Goal: Book appointment/travel/reservation

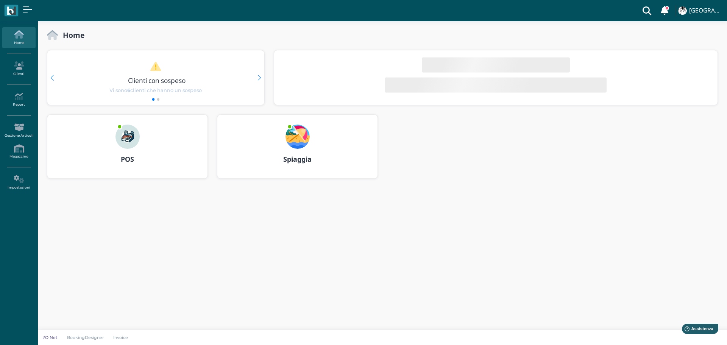
click at [297, 137] on img at bounding box center [297, 136] width 24 height 24
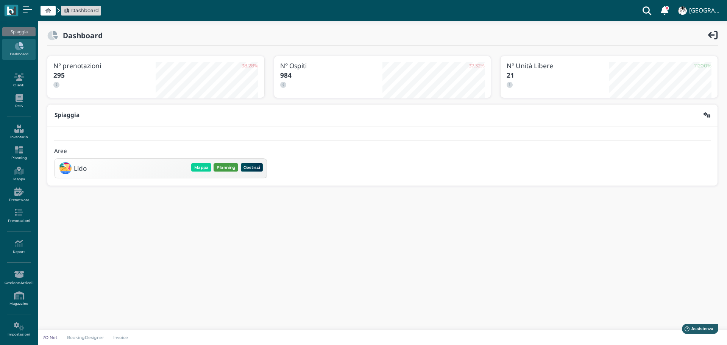
click at [225, 168] on button "Planning" at bounding box center [225, 167] width 25 height 8
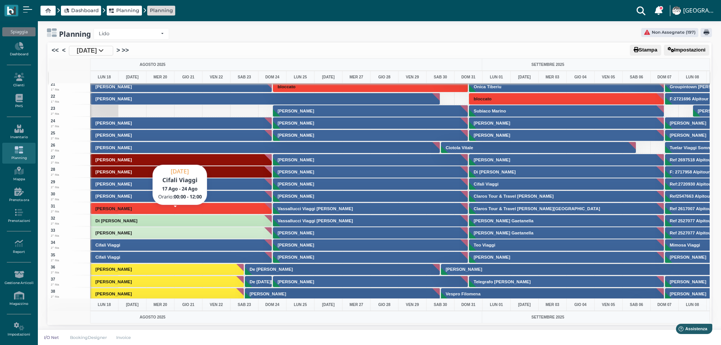
scroll to position [189, 0]
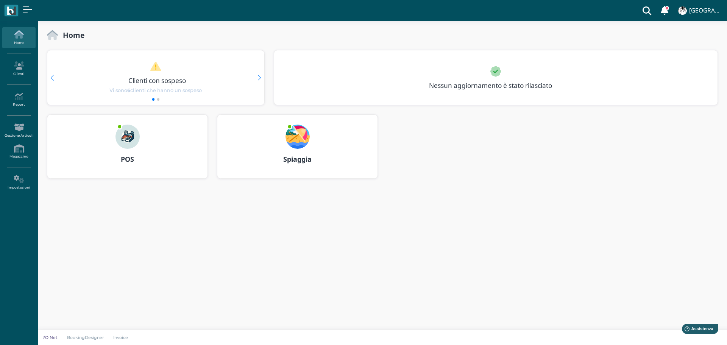
click at [297, 160] on b "Spiaggia" at bounding box center [297, 158] width 28 height 9
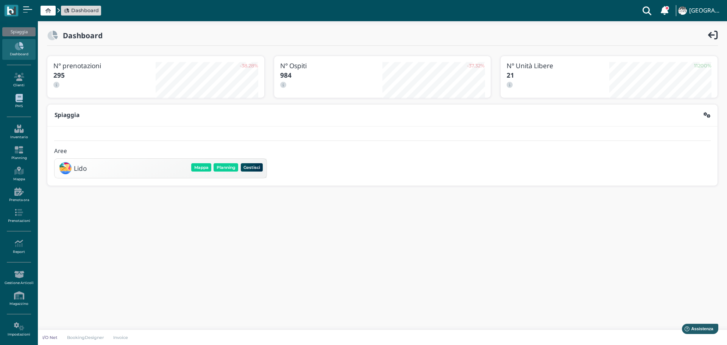
click at [18, 106] on link "PMS" at bounding box center [18, 101] width 33 height 21
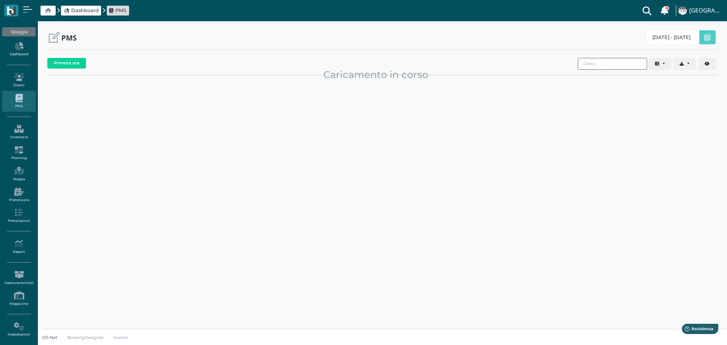
click at [608, 64] on input "search" at bounding box center [611, 64] width 69 height 12
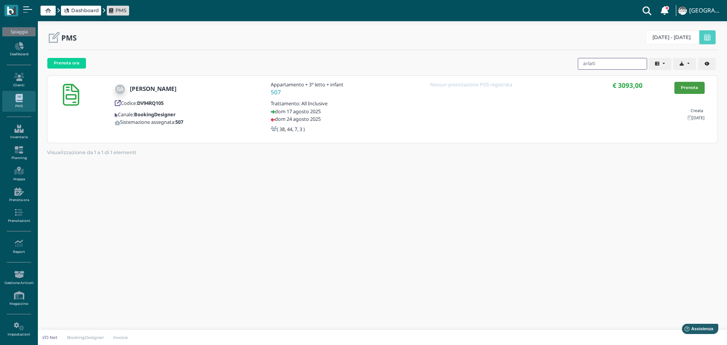
type input "arlati"
click at [699, 90] on link "Prenota" at bounding box center [689, 88] width 30 height 12
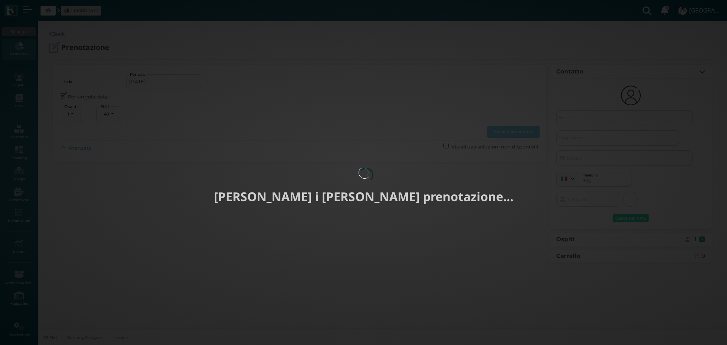
select select "40"
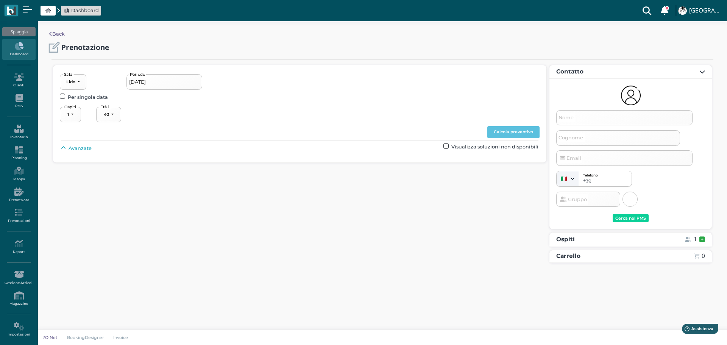
type input "[DATE] - [DATE]"
select select "4"
type input "[PERSON_NAME]"
type input "Arlati"
type input "[PERSON_NAME][EMAIL_ADDRESS][DOMAIN_NAME]"
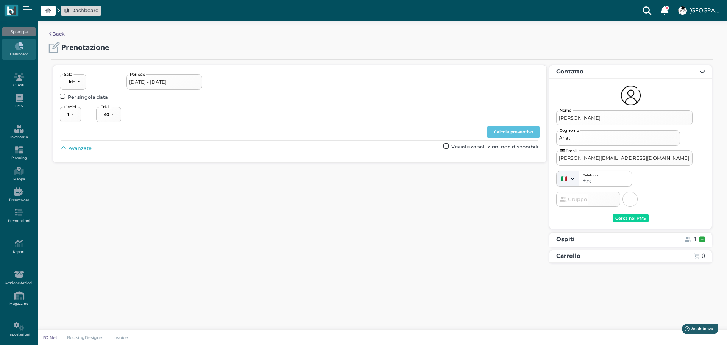
select select "40"
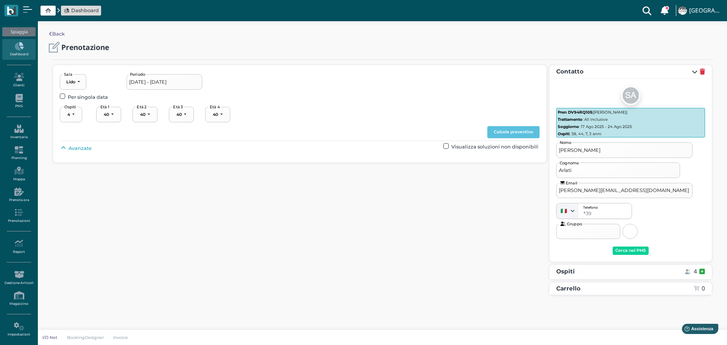
select select "38"
select select "44"
select select "7"
select select "3"
click at [186, 80] on input "18/08/2025 - 24/08/2025" at bounding box center [164, 81] width 76 height 15
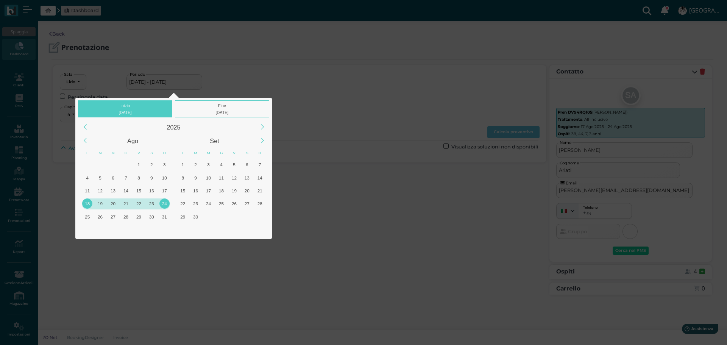
click at [377, 213] on div "Inizio 18/08/2025 Fine 24/08/2025 2025 Ago Set L M M G V S D L M M G V S D 30 1…" at bounding box center [363, 172] width 727 height 345
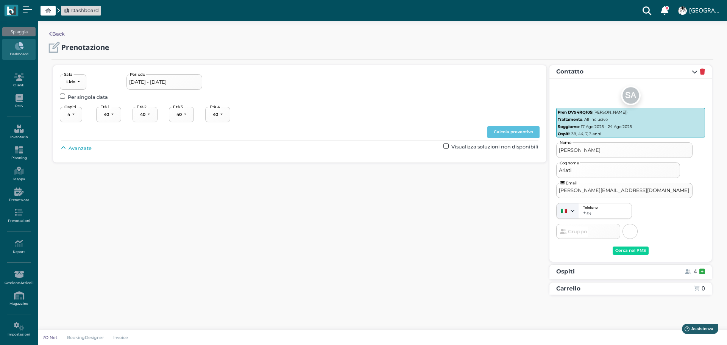
click at [63, 148] on icon at bounding box center [63, 148] width 5 height 5
click at [322, 169] on button "----------------------" at bounding box center [324, 166] width 51 height 16
click at [319, 212] on span "3° fila" at bounding box center [316, 212] width 13 height 7
drag, startPoint x: 519, startPoint y: 130, endPoint x: 567, endPoint y: 148, distance: 51.2
click at [520, 131] on button "Calcola preventivo" at bounding box center [513, 132] width 52 height 12
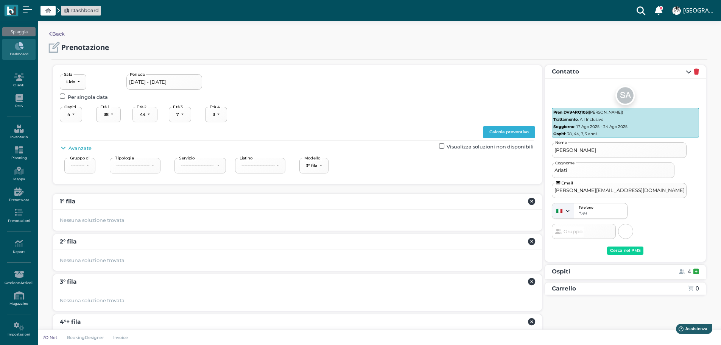
click at [527, 131] on button "Calcola preventivo" at bounding box center [509, 132] width 52 height 12
click at [328, 165] on button "3° fila" at bounding box center [313, 166] width 29 height 16
click at [321, 192] on span "1° fila" at bounding box center [316, 192] width 12 height 7
click at [530, 128] on button "Calcola preventivo" at bounding box center [509, 132] width 52 height 12
click at [323, 165] on button "1° fila" at bounding box center [313, 166] width 28 height 16
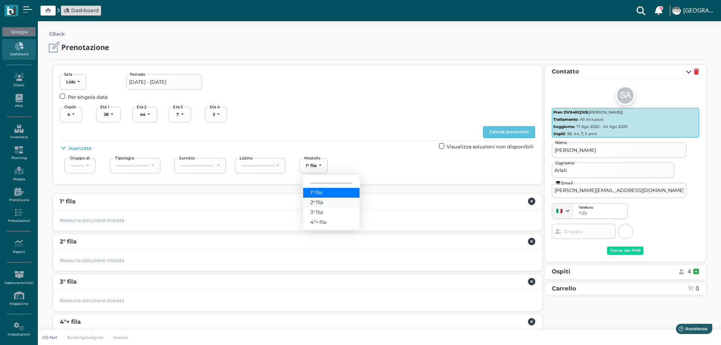
click at [313, 204] on span "2° fila" at bounding box center [316, 202] width 13 height 7
select select "238"
click at [519, 132] on button "Calcola preventivo" at bounding box center [509, 132] width 52 height 12
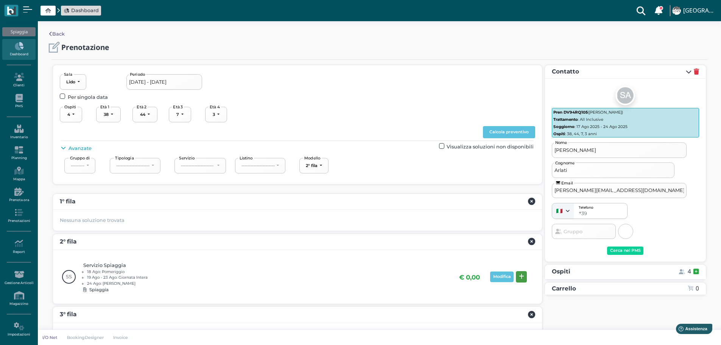
click at [522, 276] on icon at bounding box center [521, 277] width 5 height 6
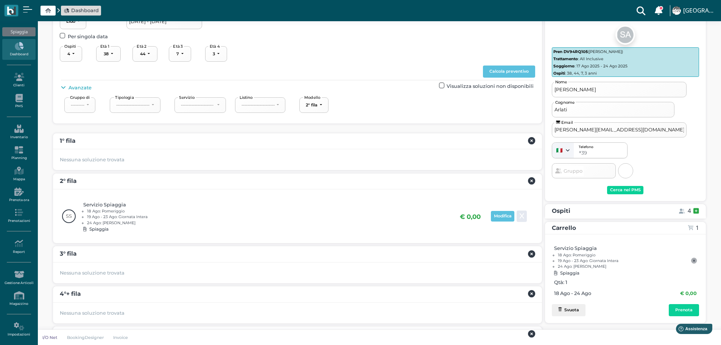
scroll to position [101, 0]
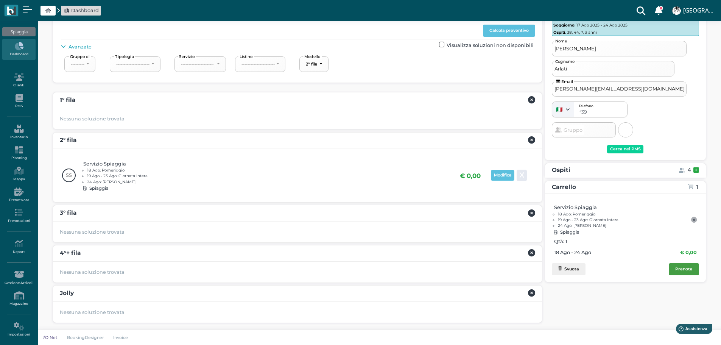
click at [684, 267] on div "Prenota" at bounding box center [683, 268] width 17 height 5
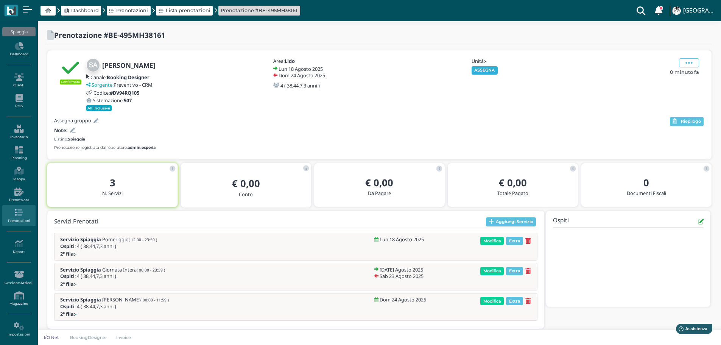
click at [483, 70] on button "ASSEGNA" at bounding box center [484, 70] width 26 height 8
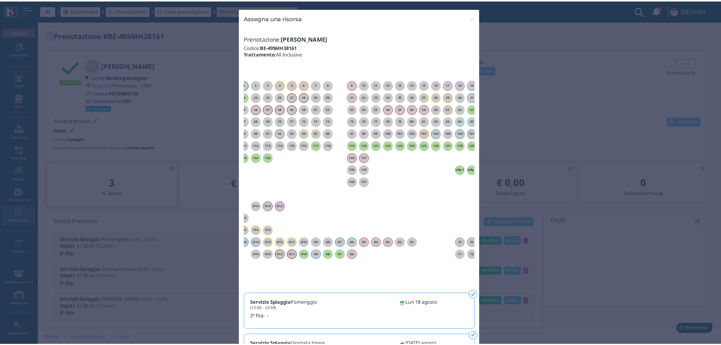
scroll to position [0, 68]
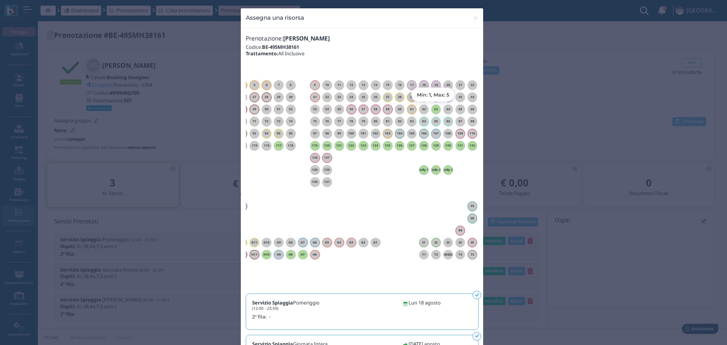
click at [433, 109] on h6 "63" at bounding box center [436, 108] width 10 height 3
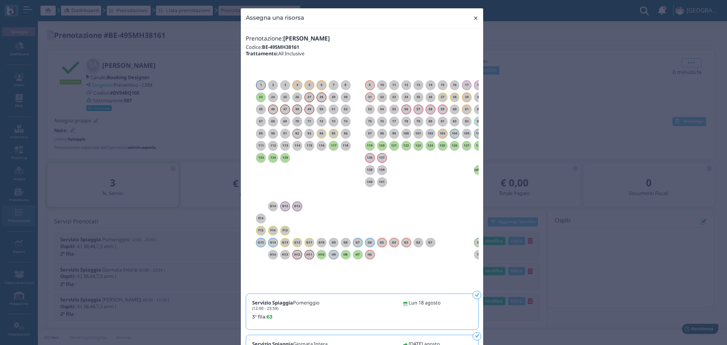
click at [473, 17] on span "×" at bounding box center [476, 18] width 6 height 10
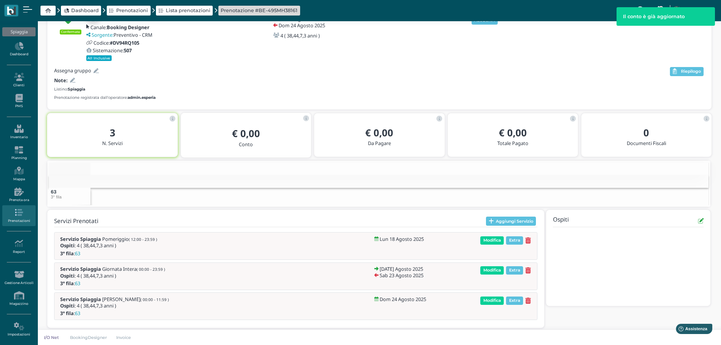
scroll to position [0, 40]
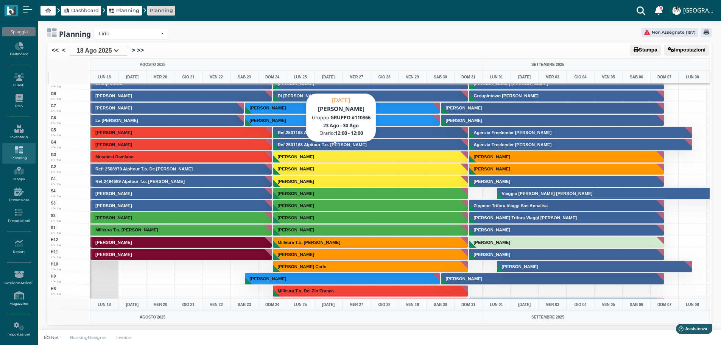
scroll to position [1734, 0]
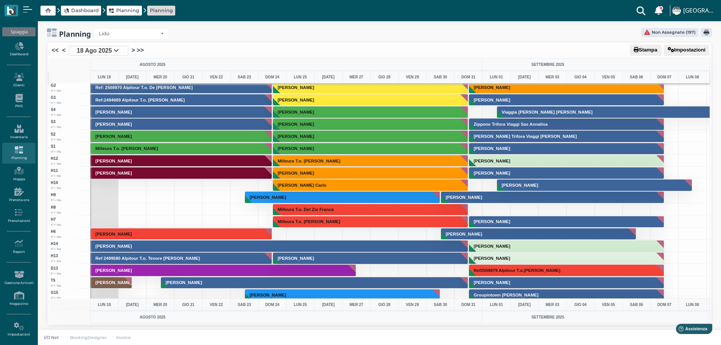
scroll to position [1854, 0]
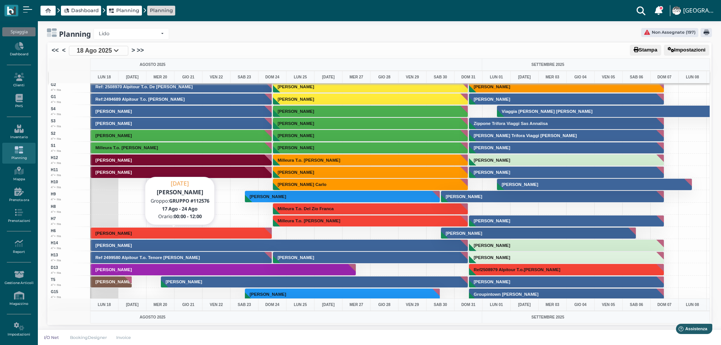
click at [218, 233] on button "[PERSON_NAME]" at bounding box center [181, 233] width 182 height 12
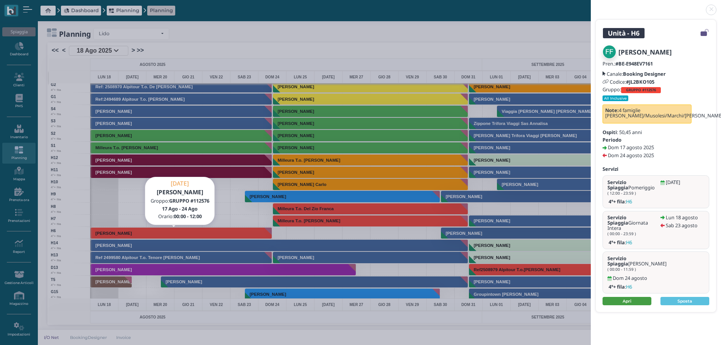
click at [637, 297] on link "Apri" at bounding box center [626, 301] width 49 height 8
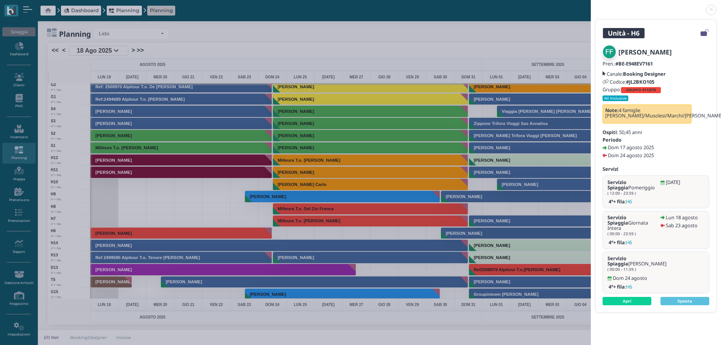
drag, startPoint x: 710, startPoint y: 8, endPoint x: 702, endPoint y: 6, distance: 8.2
click at [591, 5] on link at bounding box center [591, 5] width 0 height 0
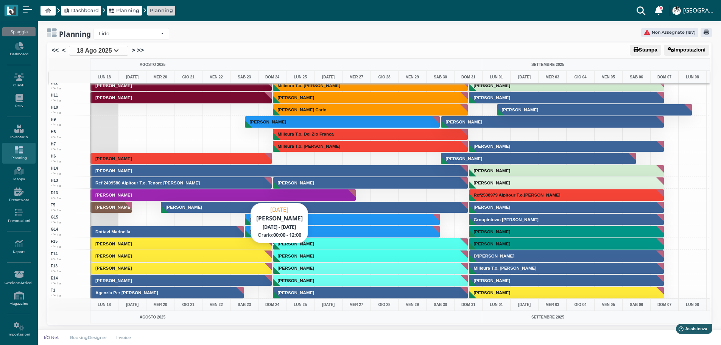
scroll to position [1848, 0]
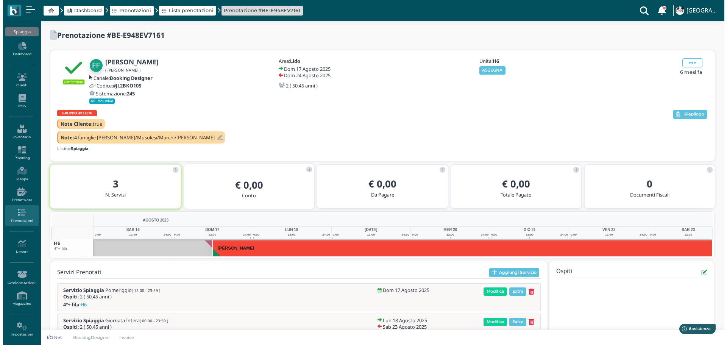
scroll to position [0, 55]
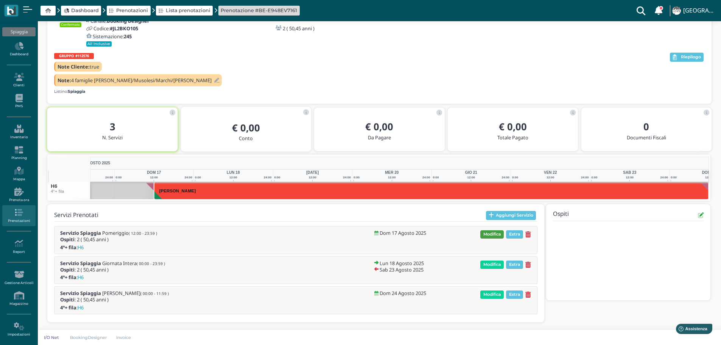
click at [500, 233] on span "Modifica" at bounding box center [491, 234] width 23 height 8
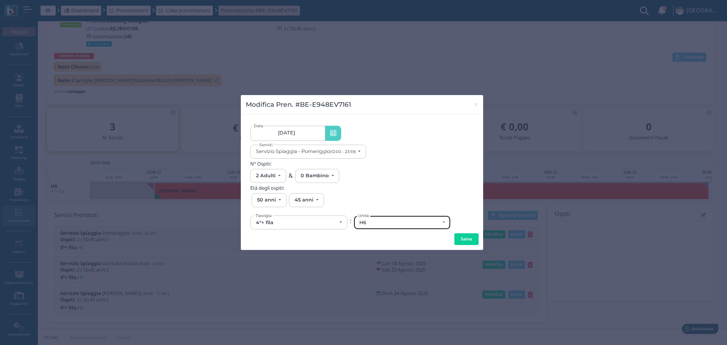
click at [387, 224] on div "H6" at bounding box center [399, 222] width 81 height 6
click at [379, 183] on link "G6" at bounding box center [400, 184] width 92 height 9
select select "6275"
click at [471, 235] on button "Salva" at bounding box center [466, 239] width 24 height 12
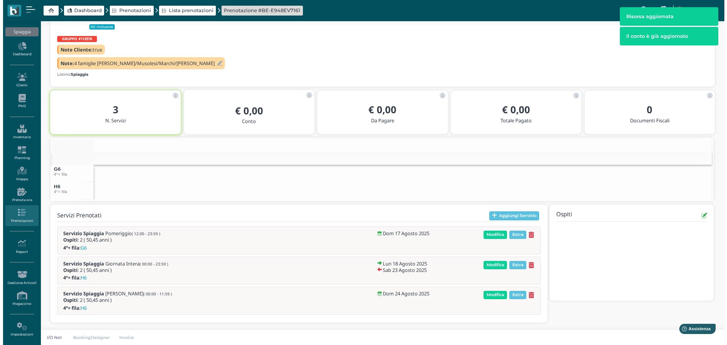
scroll to position [75, 0]
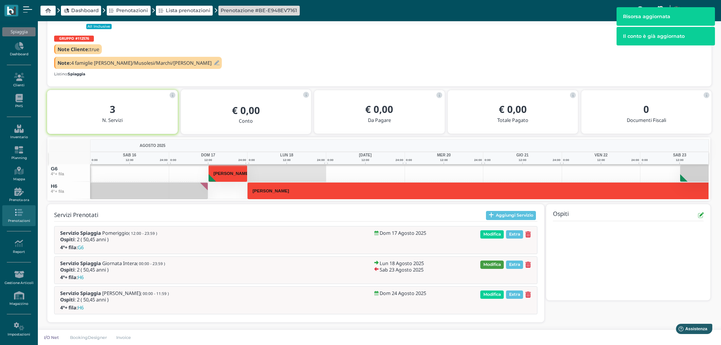
click at [494, 265] on span "Modifica" at bounding box center [491, 264] width 23 height 8
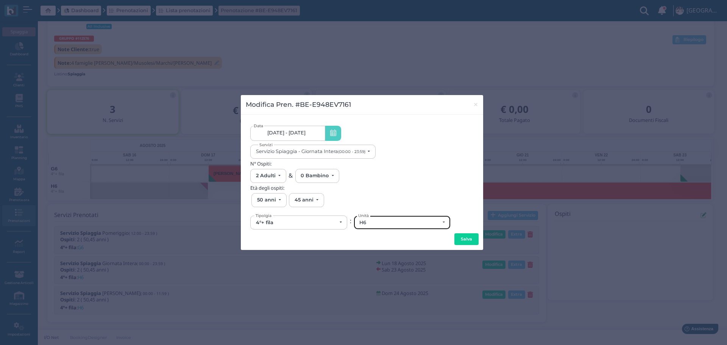
click at [411, 224] on div "H6" at bounding box center [399, 222] width 81 height 6
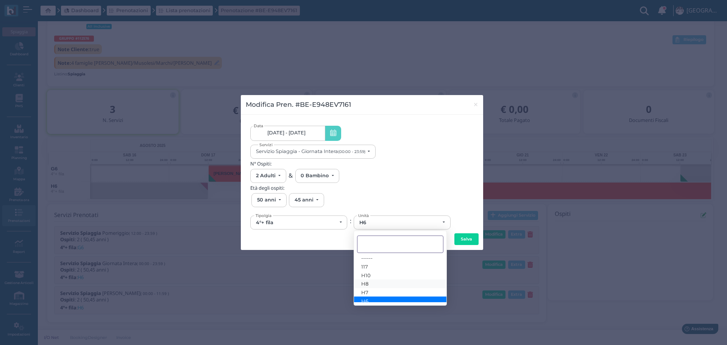
scroll to position [0, 0]
click at [476, 104] on span "×" at bounding box center [476, 105] width 6 height 10
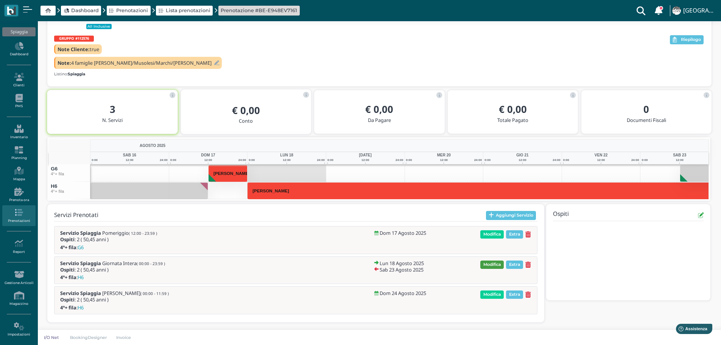
click at [490, 263] on span "Modifica" at bounding box center [491, 264] width 23 height 8
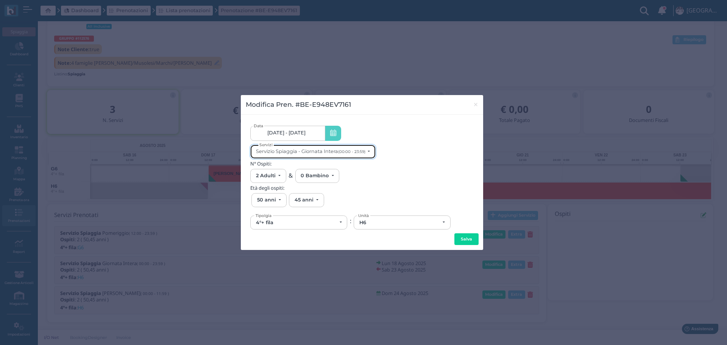
click at [341, 154] on small "(00:00 - 23:59)" at bounding box center [351, 151] width 27 height 5
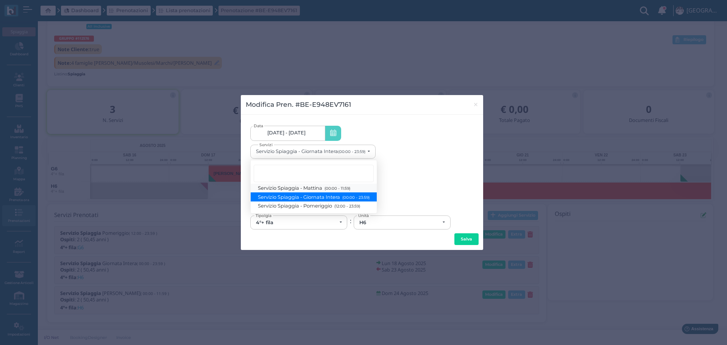
click at [333, 189] on small "(00:00 - 11:59)" at bounding box center [336, 188] width 28 height 5
select select "1370"
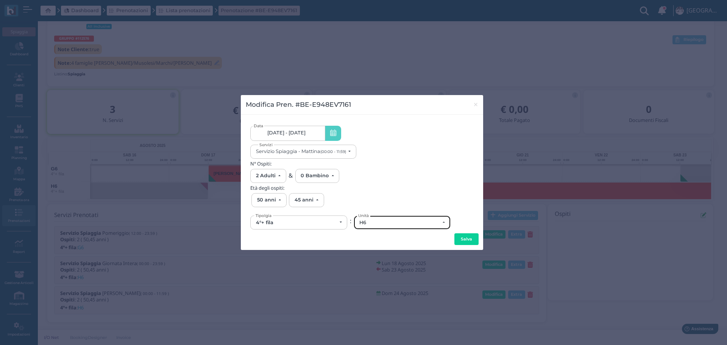
click at [387, 227] on div "H6" at bounding box center [402, 222] width 96 height 13
click at [393, 193] on link "G6" at bounding box center [402, 193] width 96 height 9
select select "6275"
click at [467, 238] on button "Salva" at bounding box center [466, 239] width 24 height 12
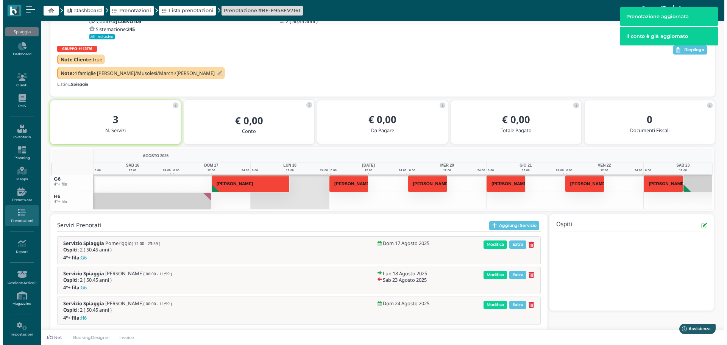
scroll to position [75, 0]
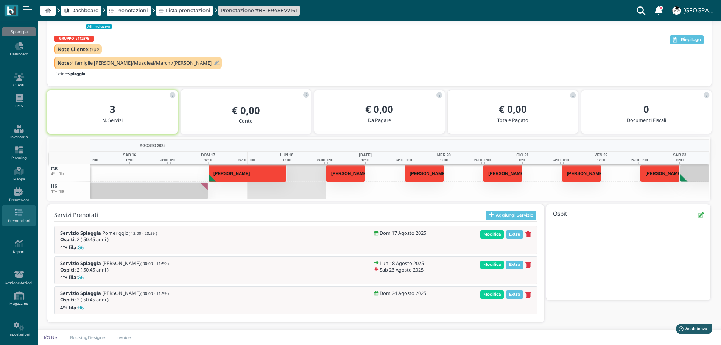
click at [519, 210] on div "Servizi Prenotati Aggiungi Servizio Servizio Spiaggia Pomeriggio ( 12:00 - 23:5…" at bounding box center [295, 263] width 497 height 118
click at [523, 213] on button "Aggiungi Servizio" at bounding box center [511, 215] width 50 height 9
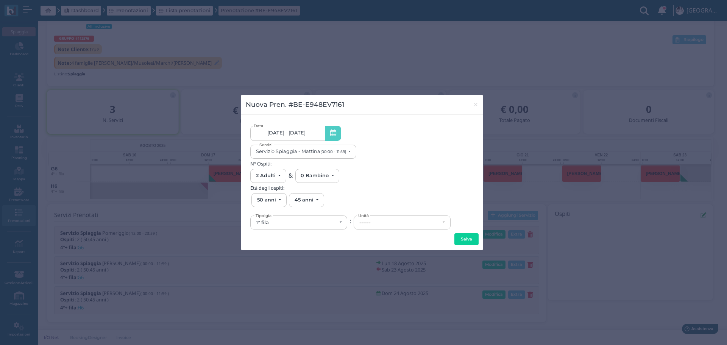
click at [305, 135] on span "17/08/25 - 24/08/25" at bounding box center [286, 133] width 38 height 6
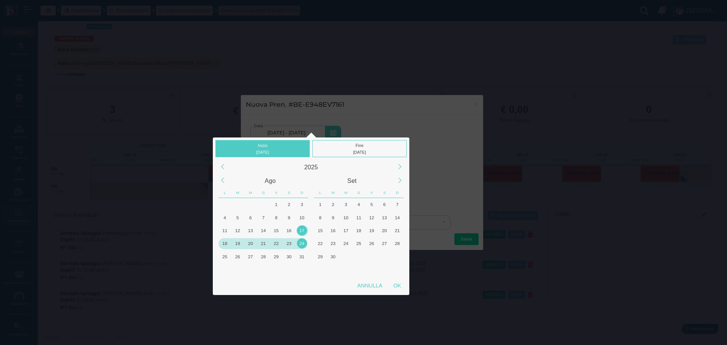
click at [290, 242] on div "23" at bounding box center [289, 243] width 10 height 10
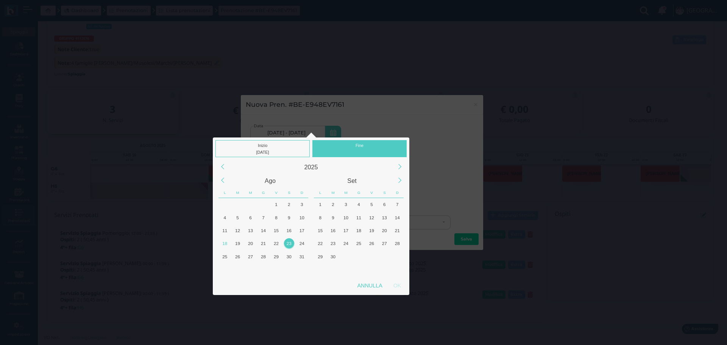
click at [372, 144] on div "Fine" at bounding box center [359, 148] width 94 height 17
click at [288, 237] on div "23" at bounding box center [288, 243] width 13 height 13
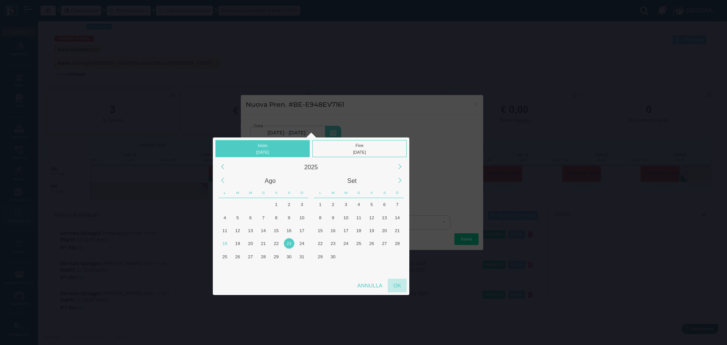
click at [400, 283] on div "OK" at bounding box center [396, 286] width 19 height 14
type input "23/08/2025 - 23/08/2025"
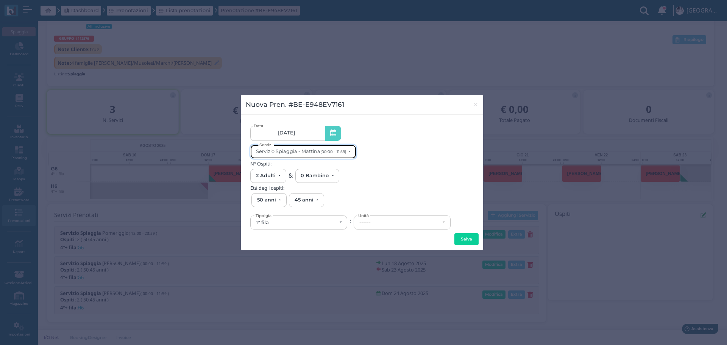
scroll to position [0, 0]
click at [352, 151] on button "Servizio Spiaggia - Mattina (00:00 - 11:59)" at bounding box center [303, 152] width 106 height 14
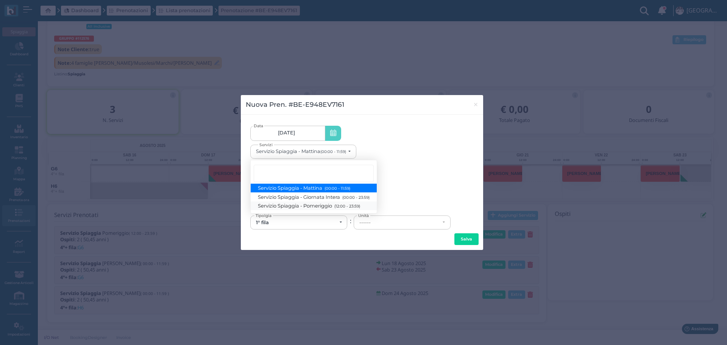
click at [343, 207] on small "(12:00 - 23:59)" at bounding box center [346, 206] width 28 height 5
select select "1369"
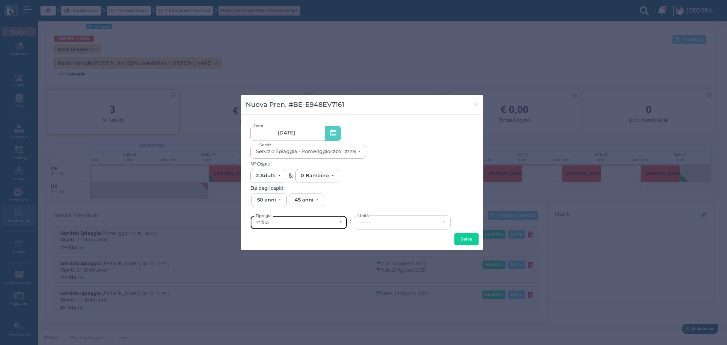
click at [342, 221] on div "1° fila" at bounding box center [299, 222] width 96 height 13
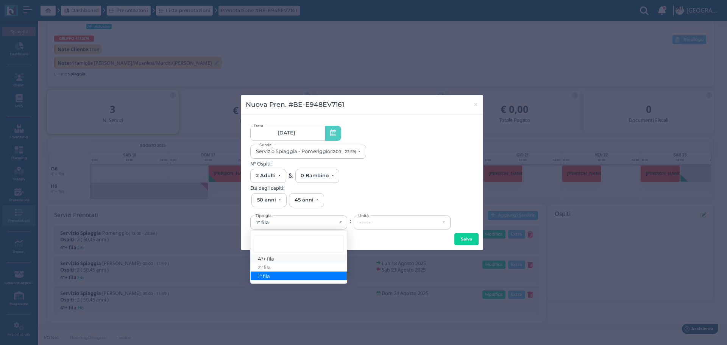
click at [321, 257] on link "4°+ fila" at bounding box center [299, 258] width 96 height 9
select select "434"
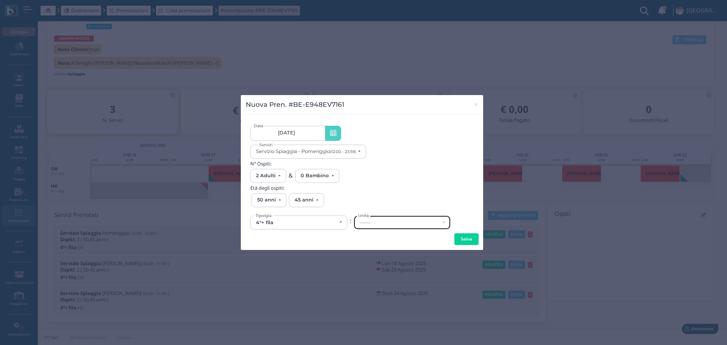
click at [390, 221] on div "------" at bounding box center [399, 222] width 81 height 6
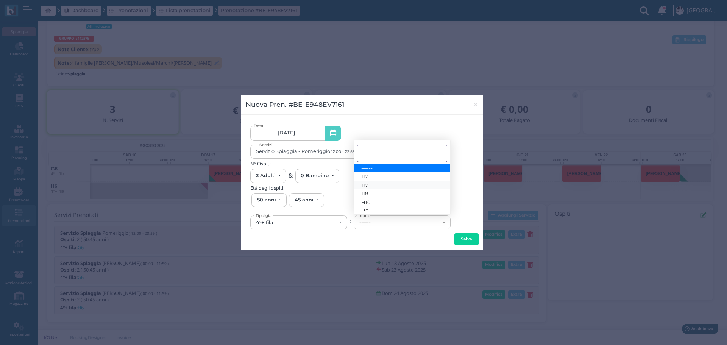
scroll to position [42, 0]
click at [383, 187] on link "H6" at bounding box center [402, 190] width 96 height 9
select select "6291"
click at [461, 240] on button "Salva" at bounding box center [466, 239] width 24 height 12
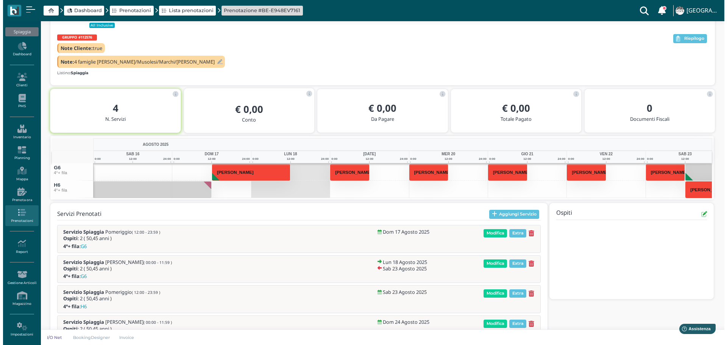
scroll to position [104, 0]
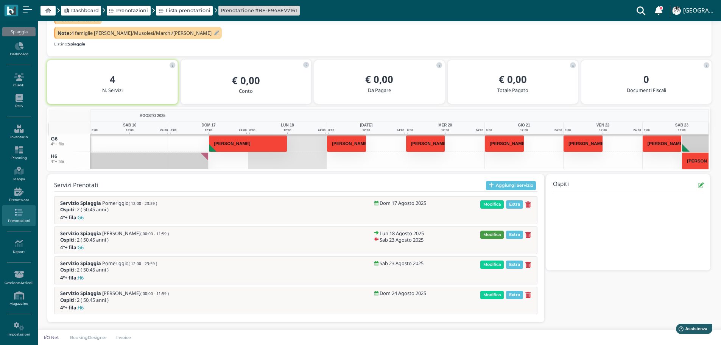
click at [499, 236] on span "Modifica" at bounding box center [491, 234] width 23 height 8
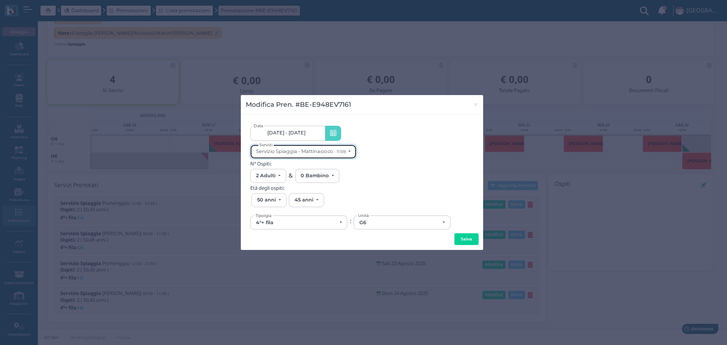
click at [351, 151] on button "Servizio Spiaggia - Mattina (00:00 - 11:59)" at bounding box center [303, 152] width 106 height 14
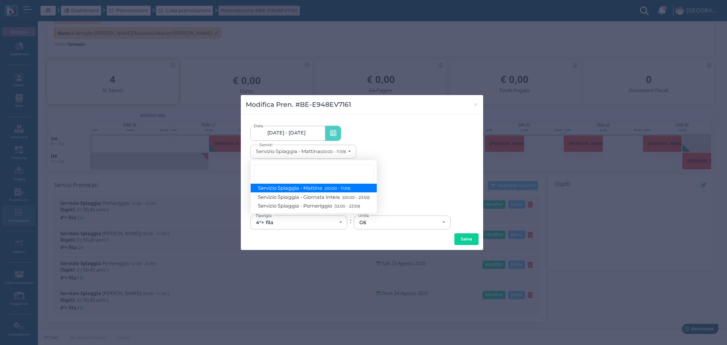
click at [441, 137] on div "18/08/25 - 23/08/25 Data Servizio Spiaggia - Mattina (00:00 - 11:59) Servizio S…" at bounding box center [361, 141] width 223 height 34
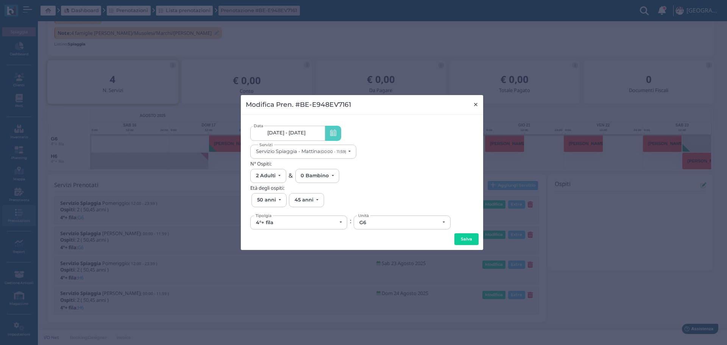
click at [475, 105] on span "×" at bounding box center [476, 105] width 6 height 10
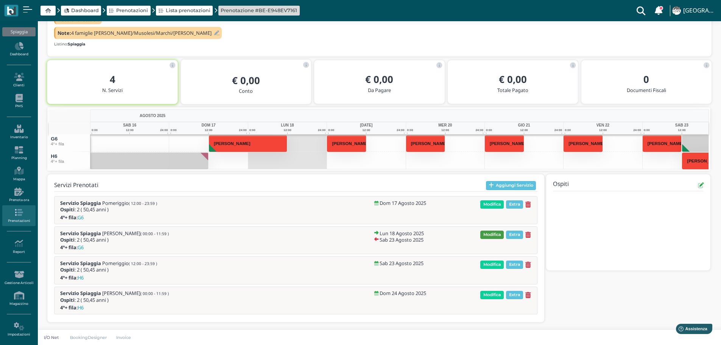
drag, startPoint x: 492, startPoint y: 230, endPoint x: 518, endPoint y: 239, distance: 27.3
click at [492, 230] on span "Modifica" at bounding box center [491, 234] width 23 height 8
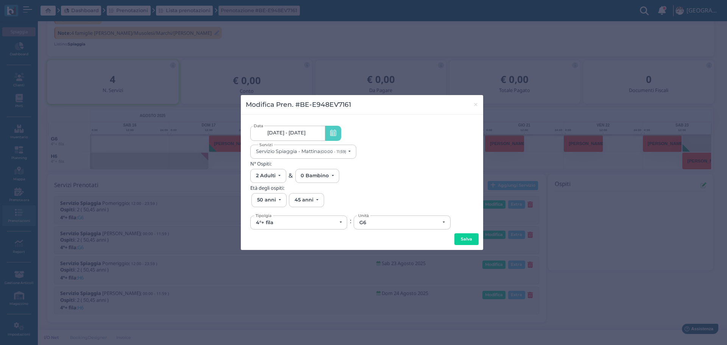
click at [335, 134] on icon at bounding box center [333, 133] width 6 height 8
click at [321, 130] on link "18/08/25 - 23/08/25" at bounding box center [287, 133] width 75 height 15
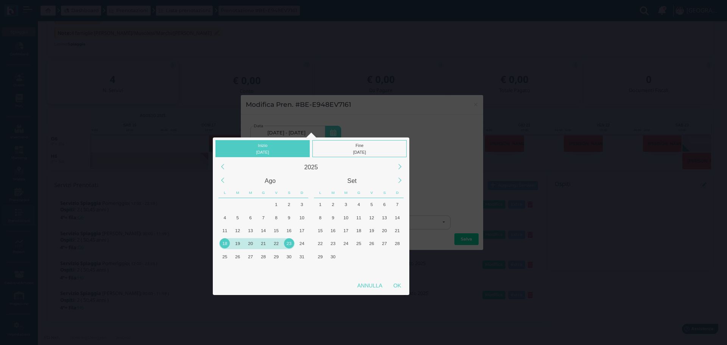
click at [223, 243] on div "18" at bounding box center [224, 243] width 10 height 10
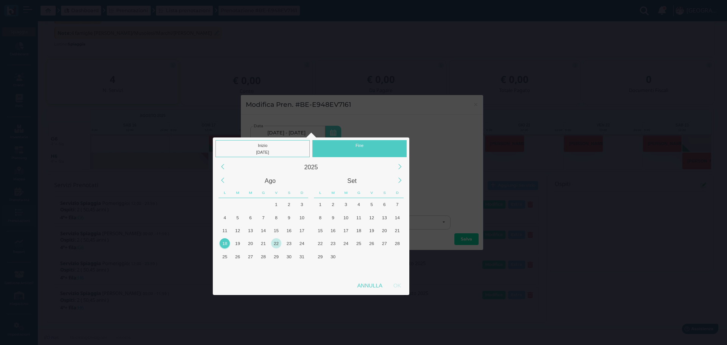
click at [278, 245] on div "22" at bounding box center [276, 243] width 10 height 10
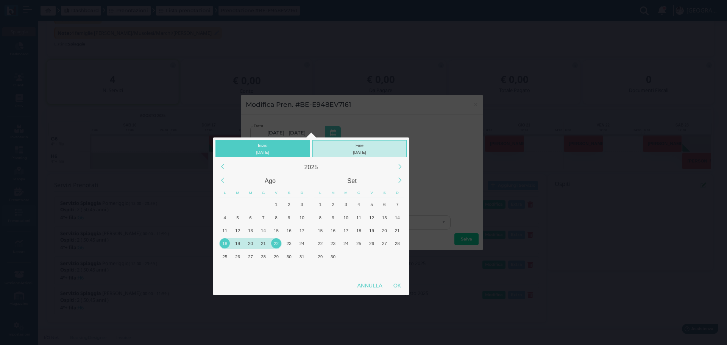
click at [363, 148] on div "Fine 22/08/2025" at bounding box center [359, 148] width 94 height 17
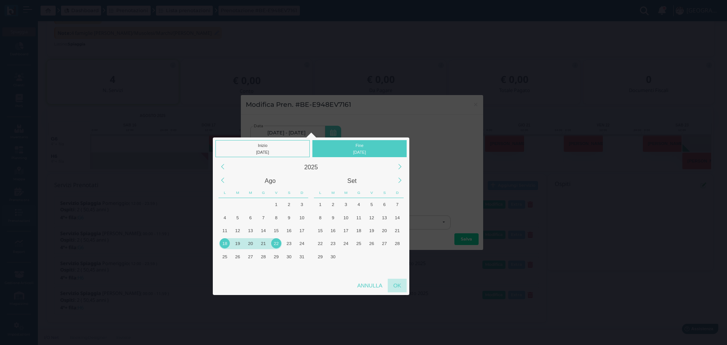
click at [400, 285] on div "OK" at bounding box center [396, 286] width 19 height 14
type input "18/08/2025 - 22/08/2025"
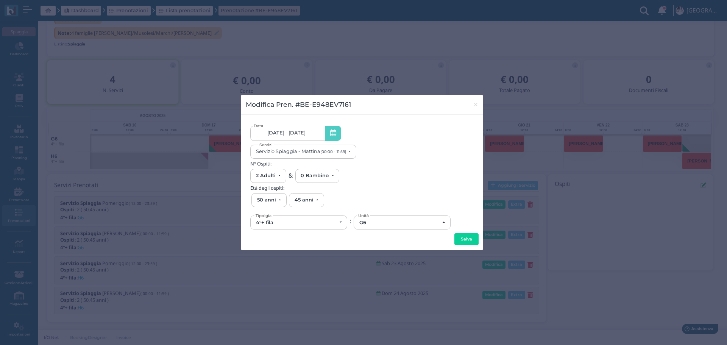
scroll to position [0, 70]
click at [352, 150] on button "Servizio Spiaggia - Mattina (00:00 - 11:59)" at bounding box center [303, 152] width 106 height 14
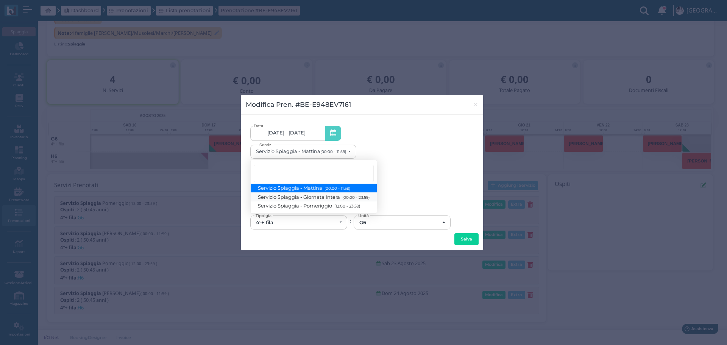
click at [356, 197] on small "(00:00 - 23:59)" at bounding box center [354, 196] width 29 height 5
select select "1368"
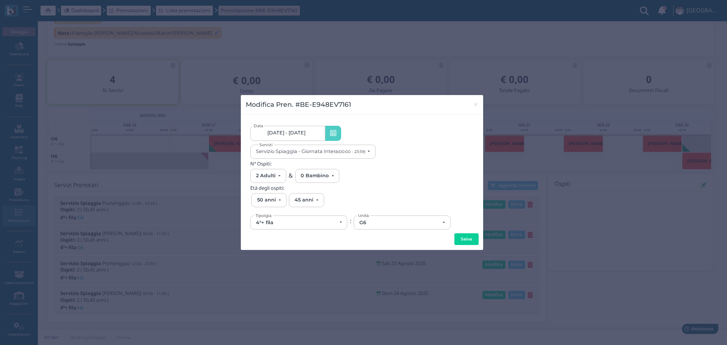
click at [473, 234] on button "Salva" at bounding box center [466, 239] width 24 height 12
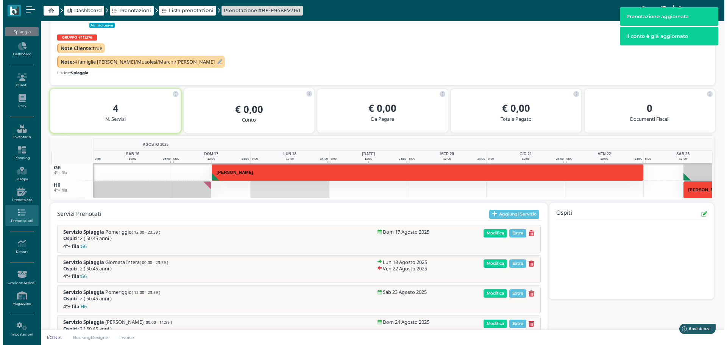
scroll to position [104, 0]
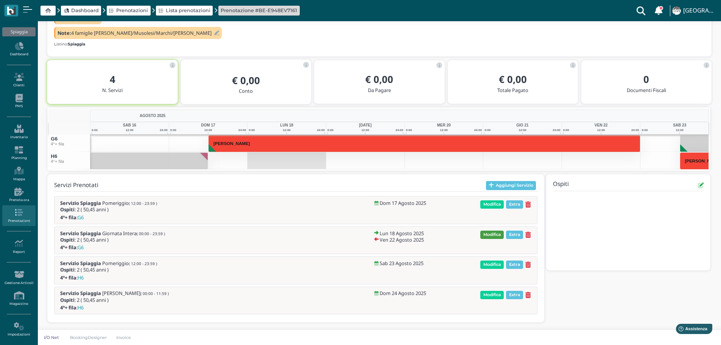
click at [489, 233] on span "Modifica" at bounding box center [491, 234] width 23 height 8
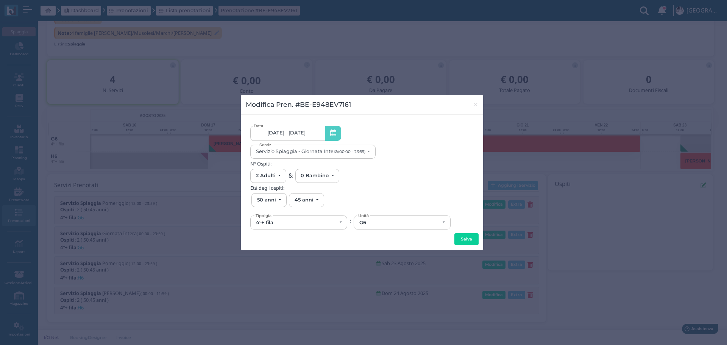
click at [313, 133] on link "18/08/25 - 22/08/25" at bounding box center [287, 133] width 75 height 15
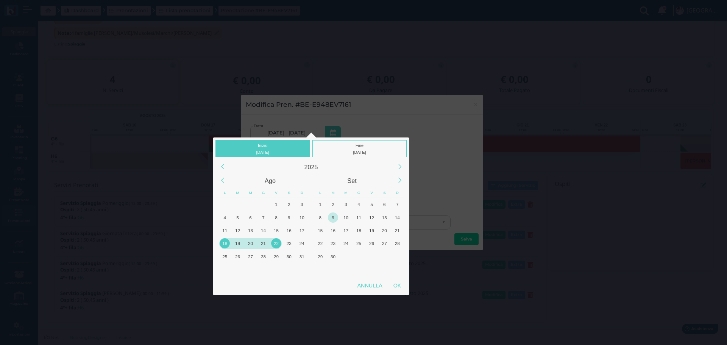
drag, startPoint x: 288, startPoint y: 242, endPoint x: 329, endPoint y: 222, distance: 45.7
click at [288, 241] on div "23" at bounding box center [289, 243] width 10 height 10
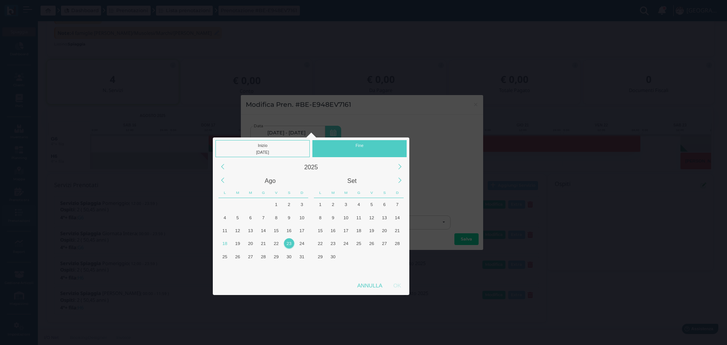
click at [369, 143] on div "Fine" at bounding box center [359, 148] width 94 height 17
click at [288, 243] on div "23" at bounding box center [289, 243] width 10 height 10
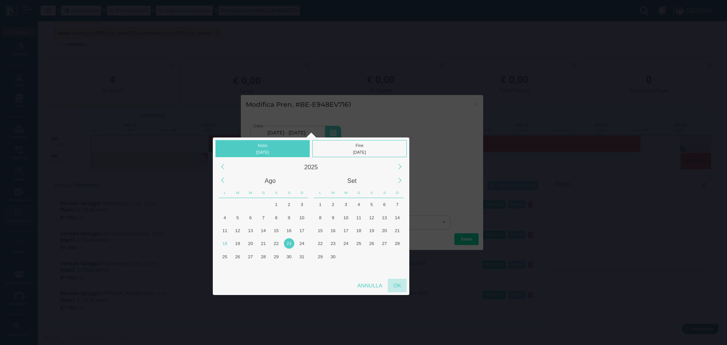
drag, startPoint x: 394, startPoint y: 284, endPoint x: 409, endPoint y: 258, distance: 30.0
click at [394, 284] on div "OK" at bounding box center [396, 286] width 19 height 14
type input "23/08/2025 - 23/08/2025"
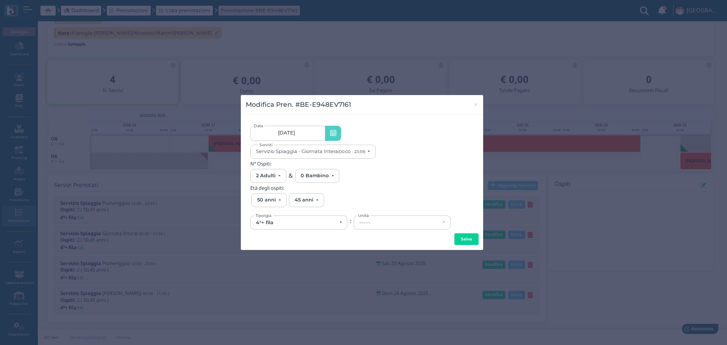
scroll to position [0, 71]
click at [335, 150] on div "Servizio Spiaggia - Giornata Intera (00:00 - 23:59)" at bounding box center [310, 151] width 109 height 6
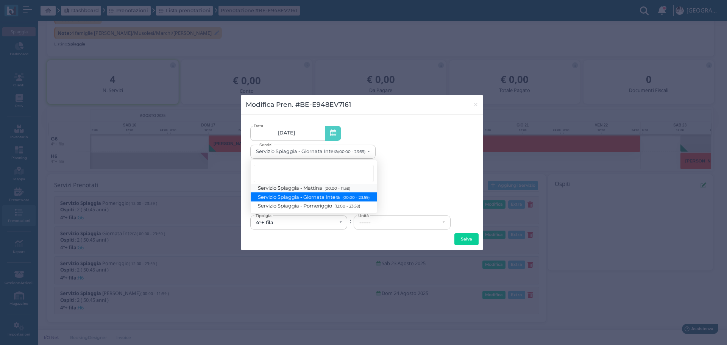
click at [310, 189] on span "Servizio Spiaggia - Mattina (00:00 - 11:59)" at bounding box center [304, 188] width 92 height 6
select select "1370"
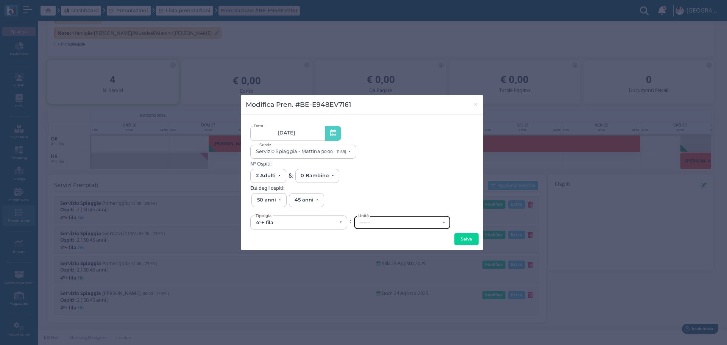
click at [373, 223] on div "------" at bounding box center [399, 222] width 81 height 6
click at [389, 194] on link "G6" at bounding box center [402, 193] width 96 height 9
select select "6275"
click at [468, 238] on button "Salva" at bounding box center [466, 239] width 24 height 12
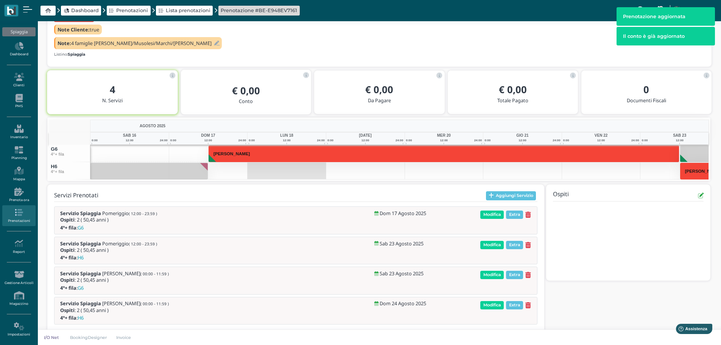
scroll to position [104, 0]
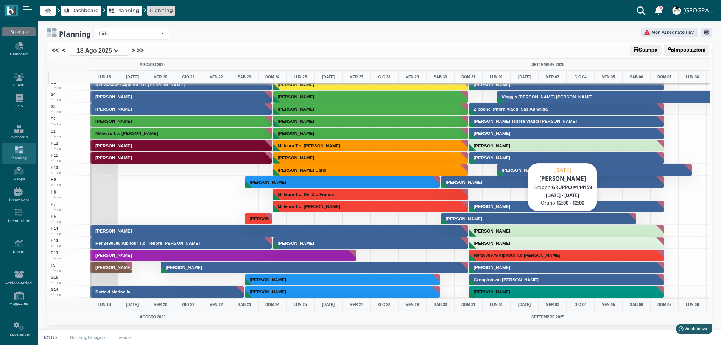
scroll to position [1892, 0]
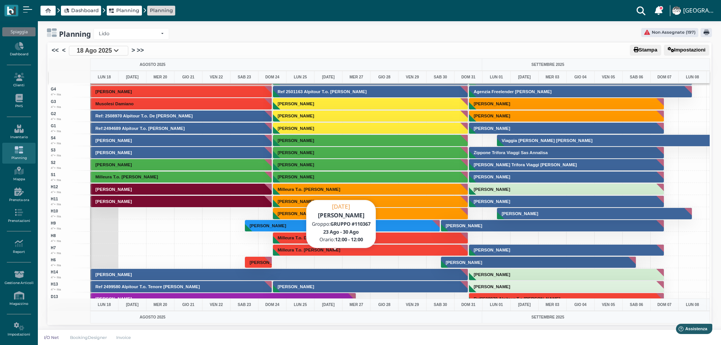
scroll to position [1892, 0]
